Goal: Navigation & Orientation: Find specific page/section

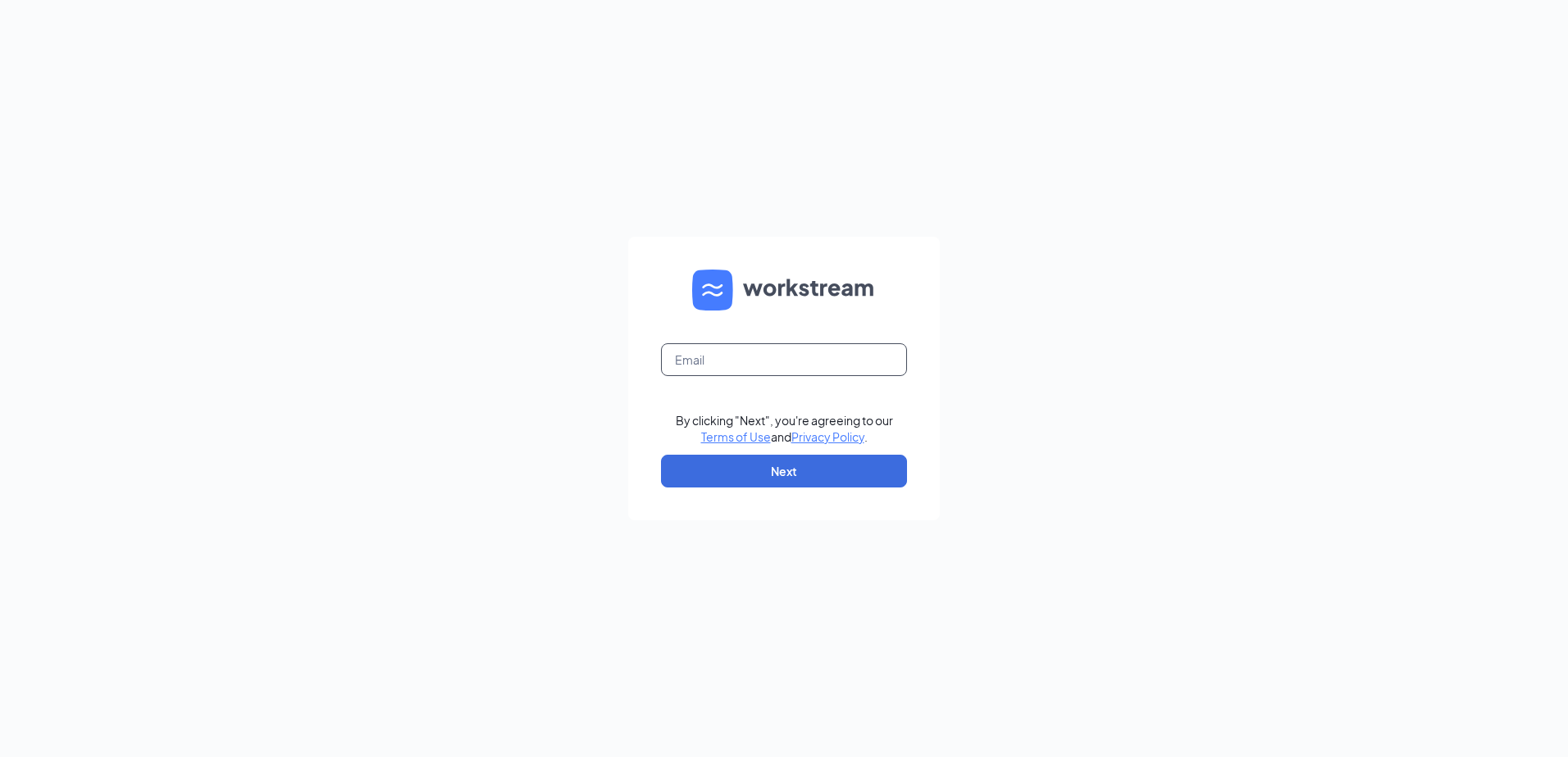
click at [857, 355] on input "text" at bounding box center [784, 359] width 246 height 33
type input "fargo143@nilsonculvers.com"
click at [787, 464] on button "Next" at bounding box center [784, 471] width 246 height 33
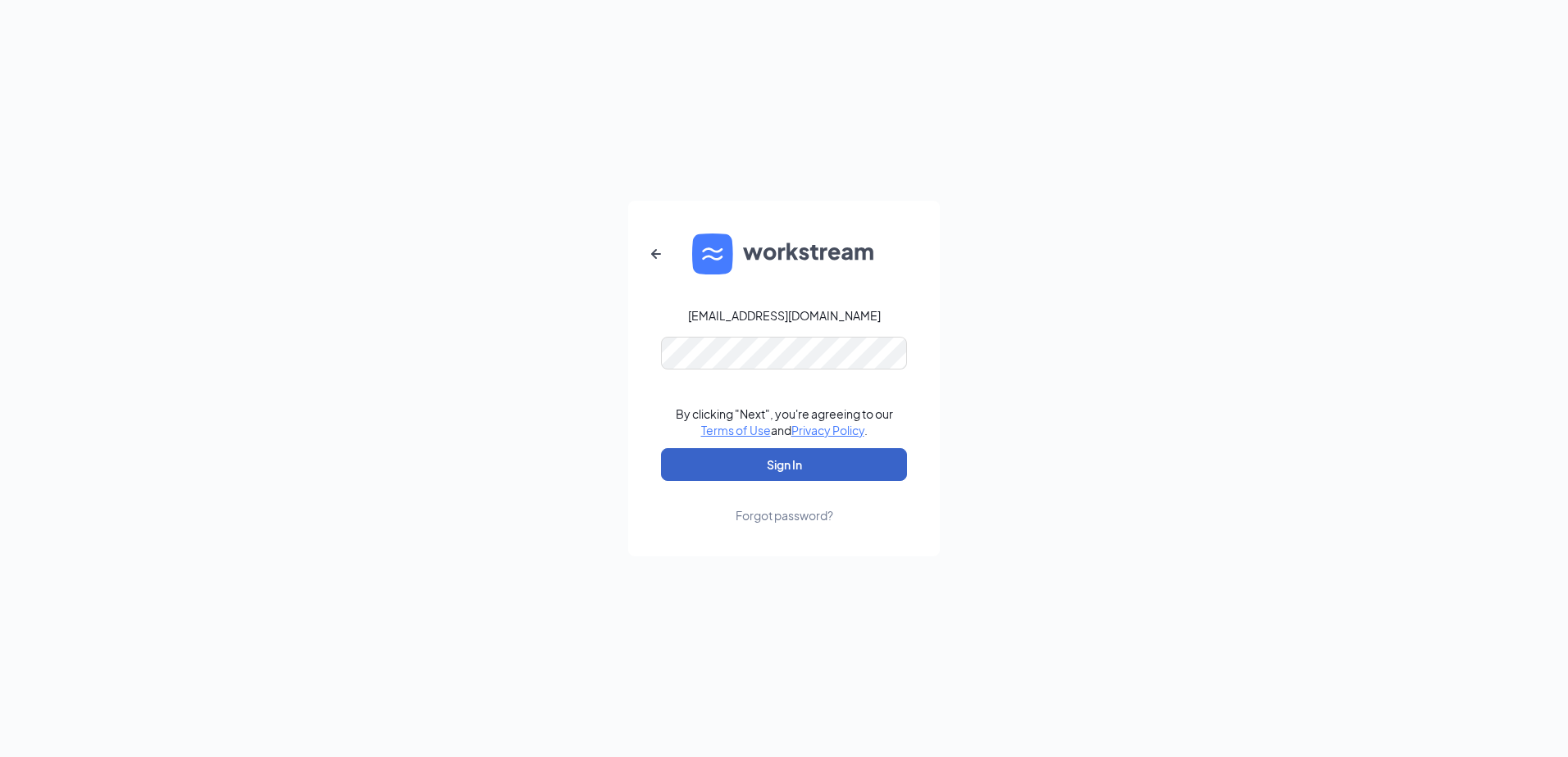
click at [745, 455] on button "Sign In" at bounding box center [784, 464] width 246 height 33
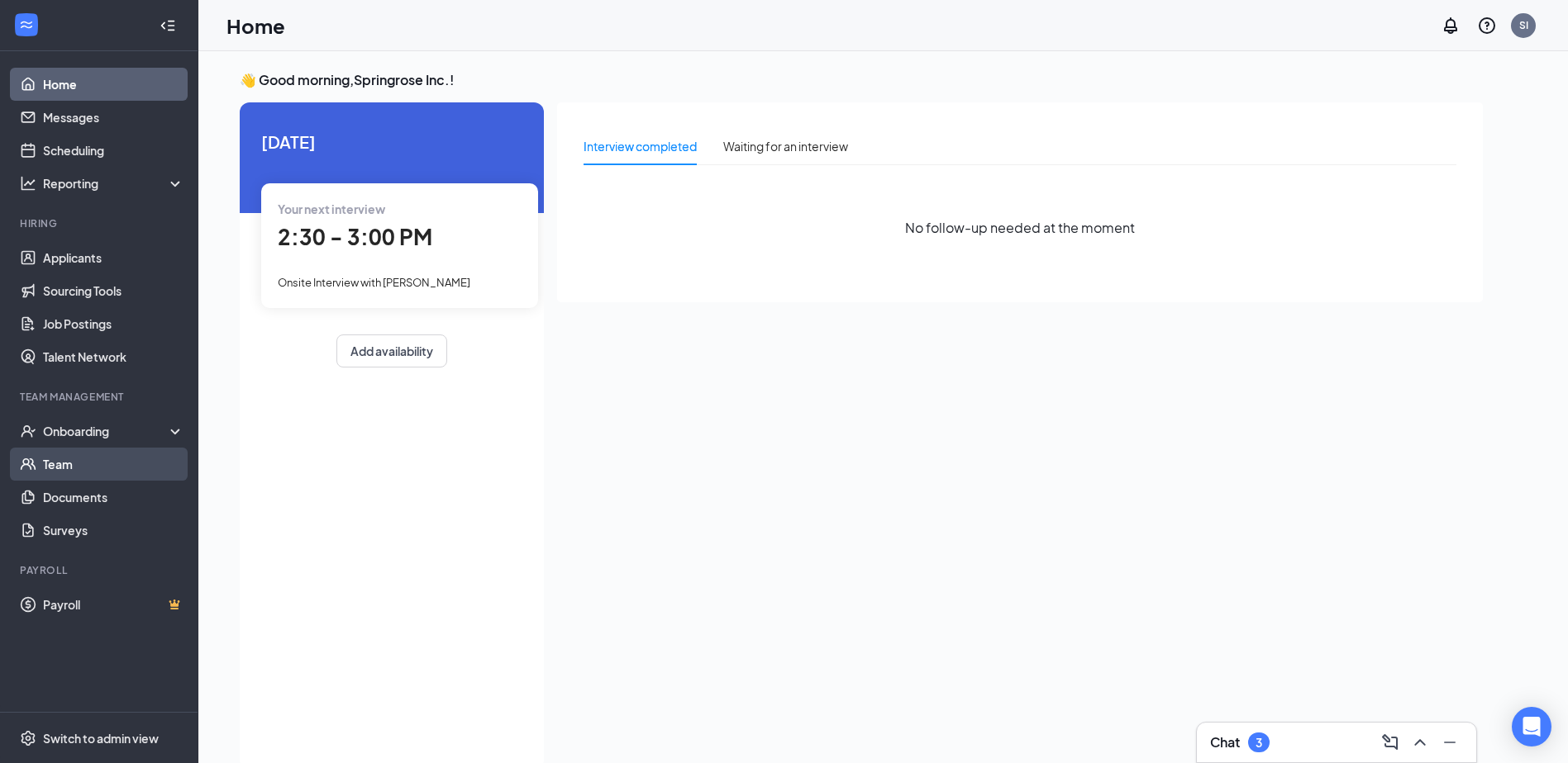
click at [90, 453] on link "Team" at bounding box center [113, 464] width 141 height 33
